Goal: Task Accomplishment & Management: Complete application form

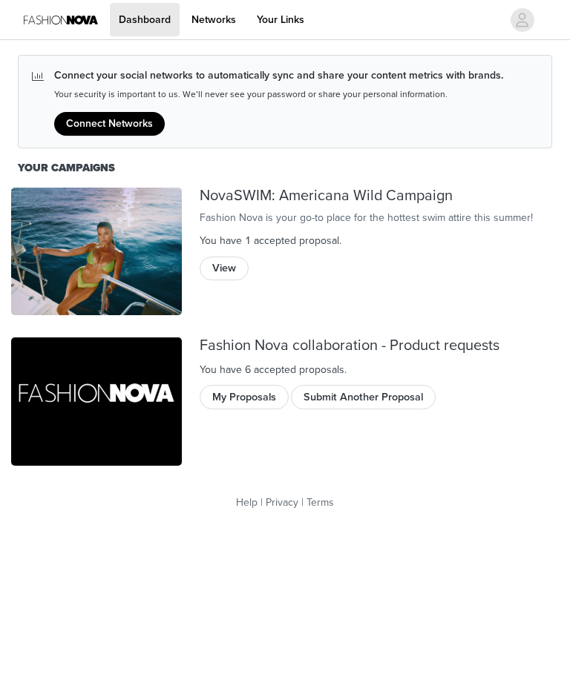
click at [251, 400] on button "My Proposals" at bounding box center [243, 397] width 89 height 24
click at [375, 392] on button "Submit Another Proposal" at bounding box center [363, 397] width 145 height 24
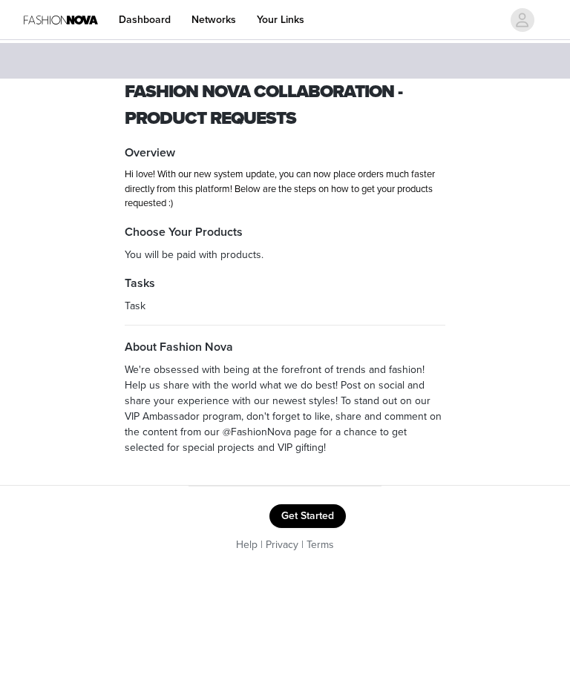
click at [320, 519] on button "Get Started" at bounding box center [307, 516] width 76 height 24
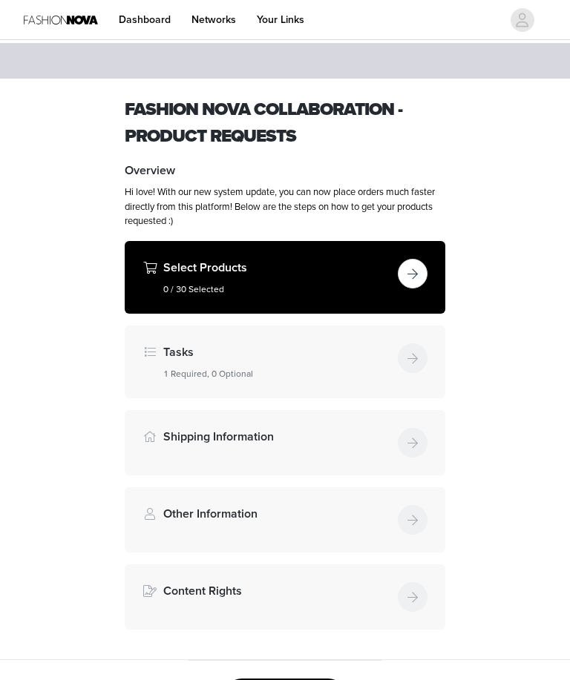
click at [419, 273] on button "button" at bounding box center [412, 274] width 30 height 30
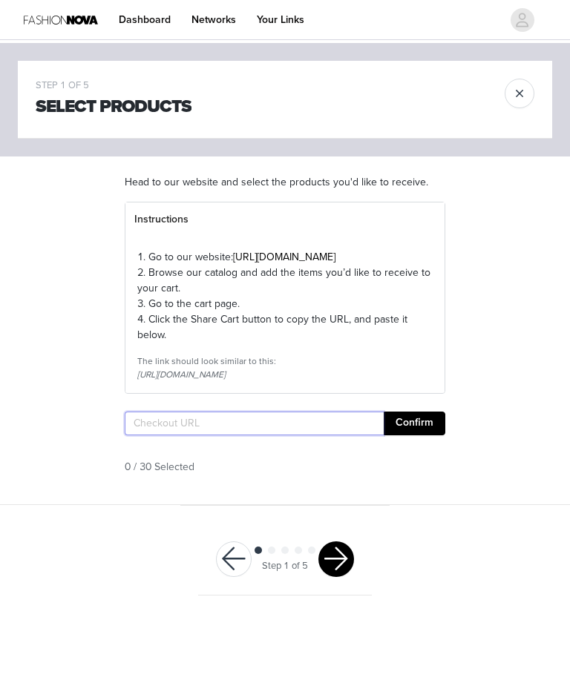
click at [285, 435] on input "text" at bounding box center [254, 424] width 259 height 24
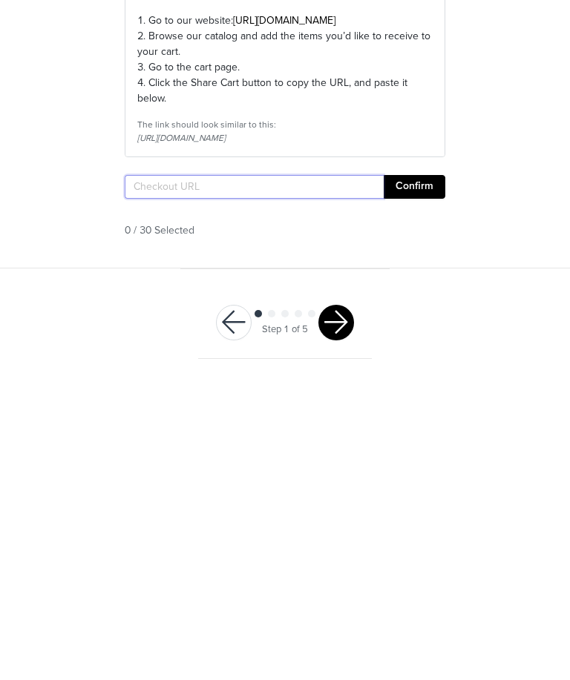
click at [314, 412] on input "text" at bounding box center [254, 424] width 259 height 24
click at [311, 412] on input "text" at bounding box center [254, 424] width 259 height 24
paste input "[URL][DOMAIN_NAME]"
type input "[URL][DOMAIN_NAME]"
click at [412, 412] on button "Confirm" at bounding box center [414, 424] width 62 height 24
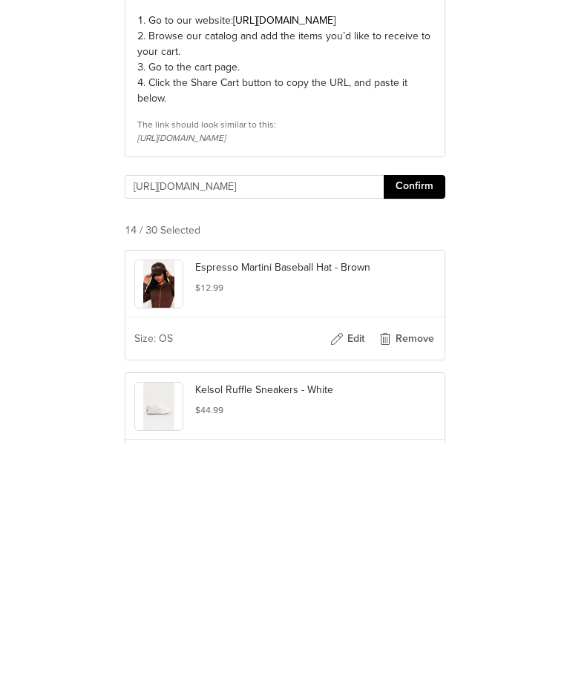
click at [398, 412] on button "Confirm" at bounding box center [414, 424] width 62 height 24
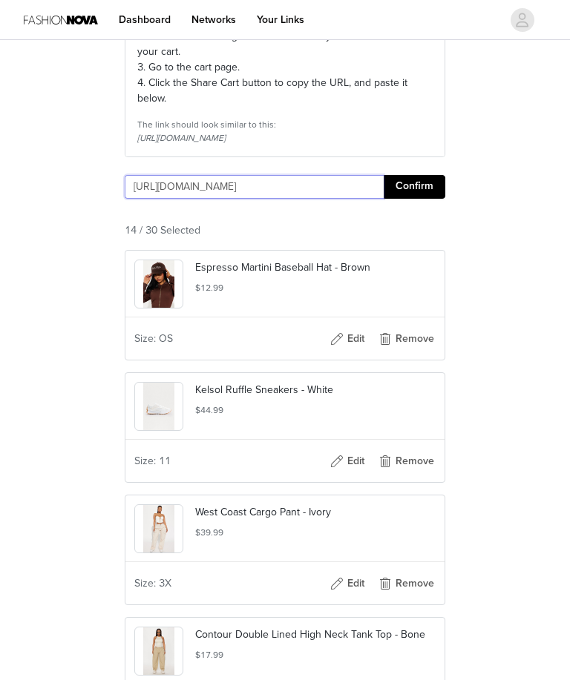
scroll to position [1677, 0]
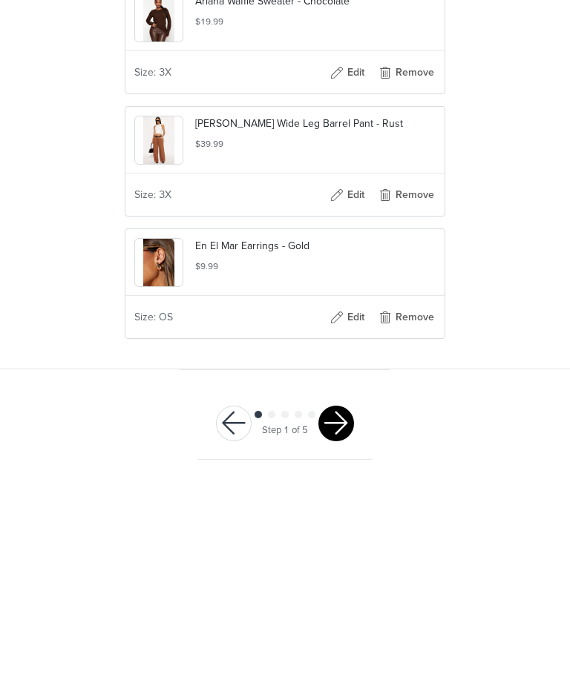
click at [337, 608] on button "button" at bounding box center [336, 626] width 36 height 36
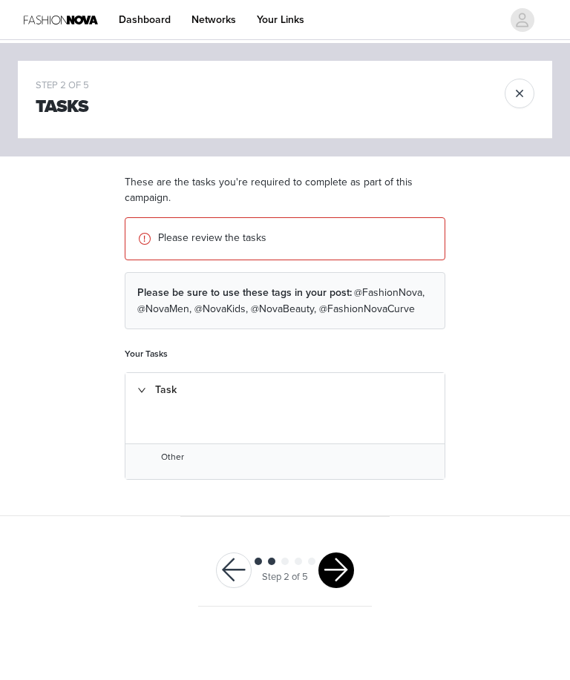
click at [145, 381] on div "Task" at bounding box center [284, 390] width 319 height 34
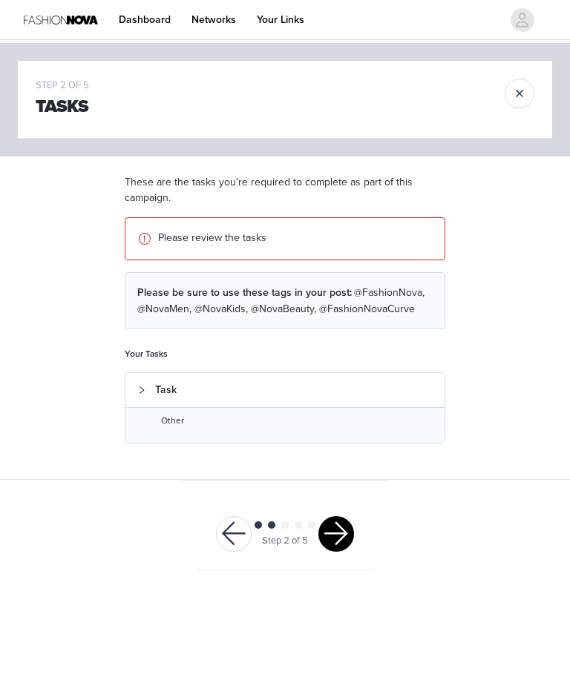
click at [275, 428] on div "Other" at bounding box center [284, 425] width 295 height 23
click at [329, 504] on div "Step 2 of 5" at bounding box center [285, 534] width 174 height 72
click at [337, 516] on button "button" at bounding box center [336, 534] width 36 height 36
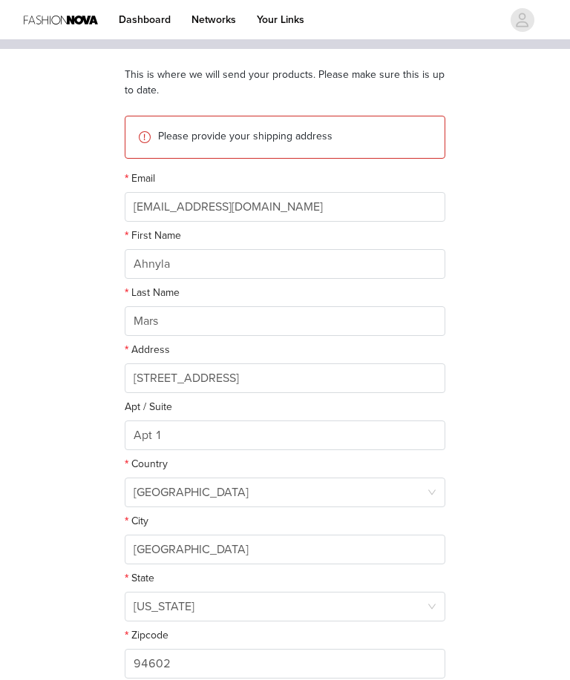
scroll to position [191, 0]
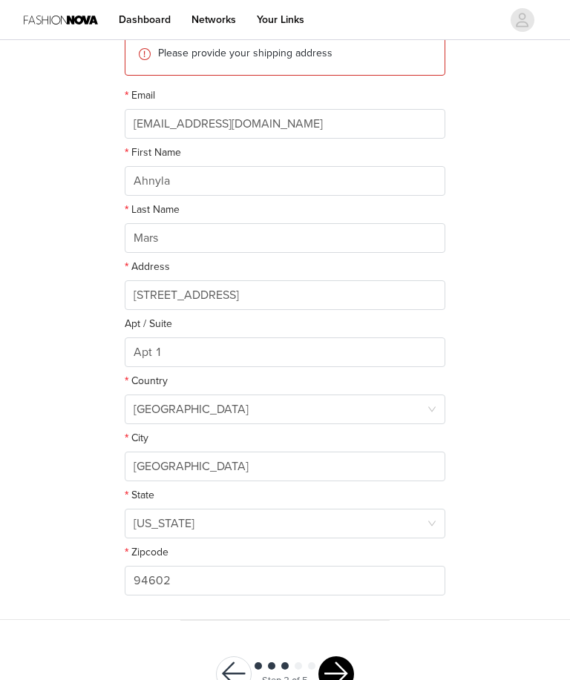
click at [340, 666] on button "button" at bounding box center [336, 674] width 36 height 36
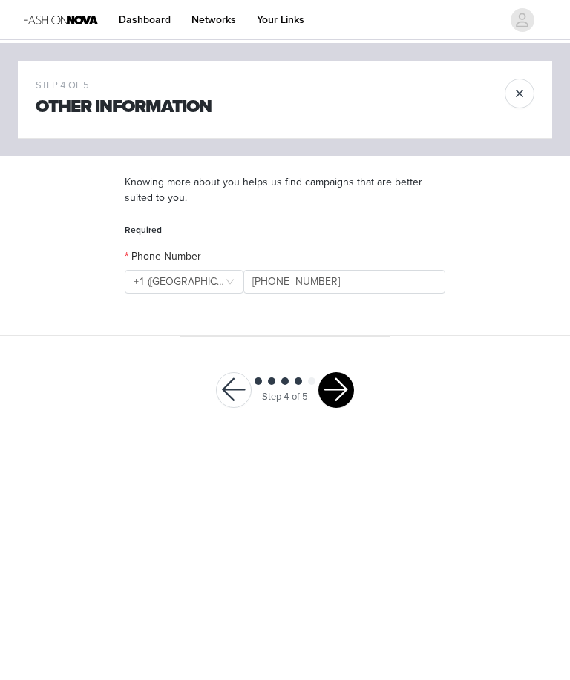
click at [337, 387] on button "button" at bounding box center [336, 390] width 36 height 36
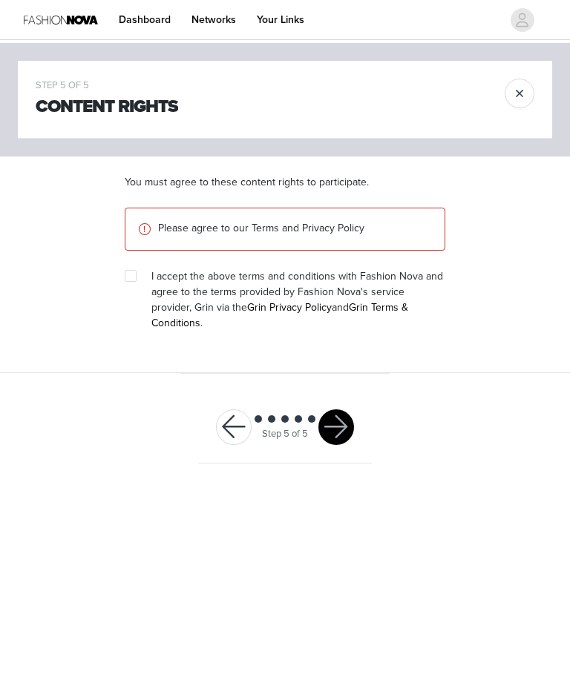
click at [134, 268] on label at bounding box center [131, 276] width 12 height 16
click at [134, 270] on input "checkbox" at bounding box center [130, 275] width 10 height 10
checkbox input "true"
click at [337, 409] on button "button" at bounding box center [336, 427] width 36 height 36
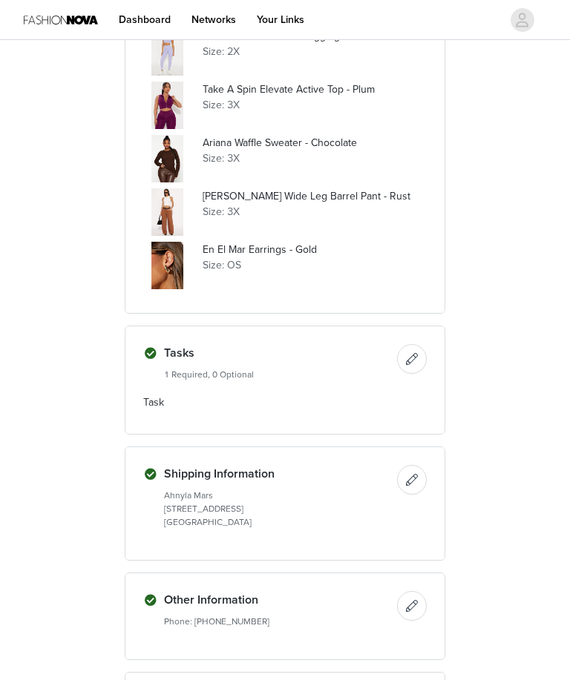
scroll to position [911, 0]
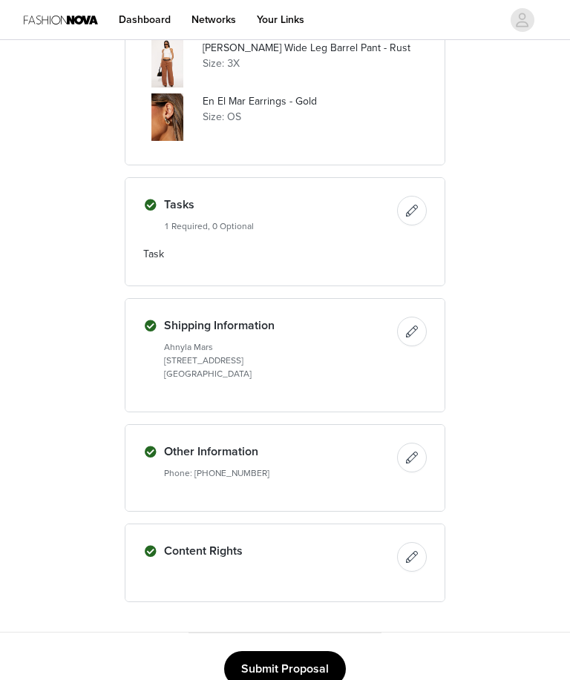
click at [291, 666] on button "Submit Proposal" at bounding box center [285, 669] width 122 height 36
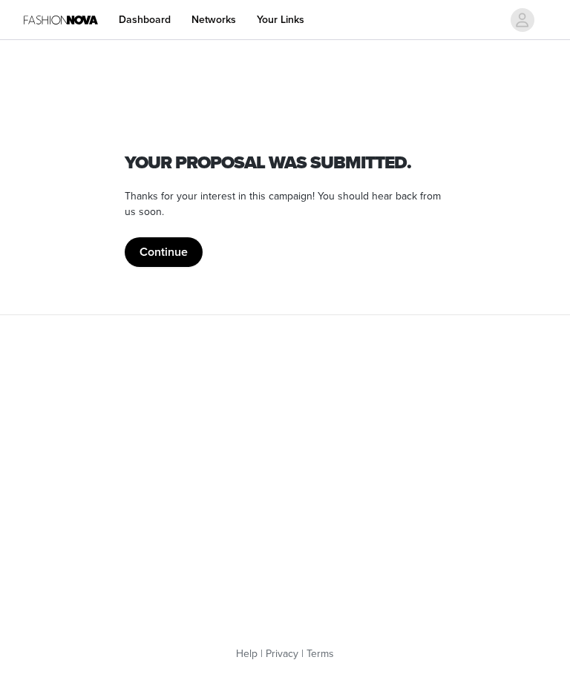
scroll to position [0, 0]
